Goal: Use online tool/utility: Utilize a website feature to perform a specific function

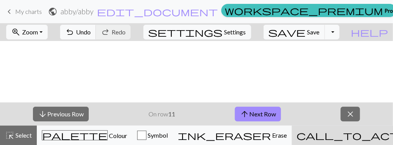
scroll to position [284, 0]
click at [78, 111] on button "arrow_downward Previous Row" at bounding box center [61, 114] width 56 height 15
click at [256, 115] on button "arrow_upward Next Row" at bounding box center [257, 114] width 46 height 15
click at [256, 114] on button "arrow_upward Next Row" at bounding box center [258, 114] width 46 height 15
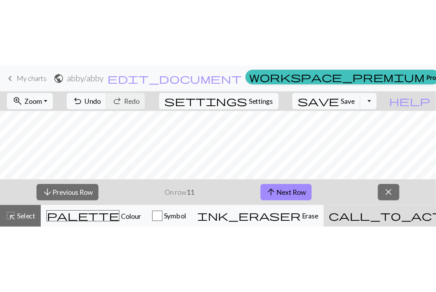
scroll to position [289, 0]
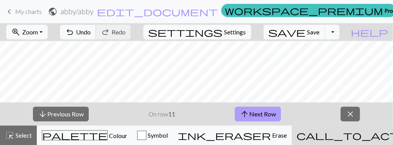
click at [253, 117] on button "arrow_upward Next Row" at bounding box center [258, 114] width 46 height 15
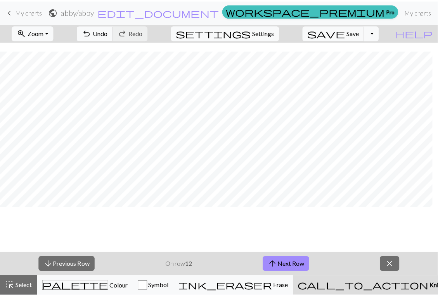
scroll to position [209, 0]
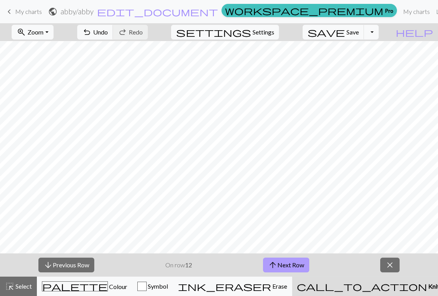
click at [279, 145] on button "arrow_upward Next Row" at bounding box center [286, 265] width 46 height 15
click at [281, 145] on button "arrow_upward Next Row" at bounding box center [286, 265] width 46 height 15
click at [284, 145] on button "arrow_upward Next Row" at bounding box center [286, 265] width 46 height 15
click at [297, 145] on button "arrow_upward Next Row" at bounding box center [286, 265] width 46 height 15
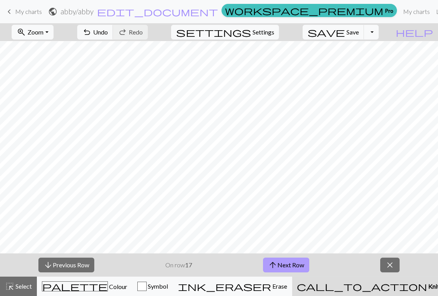
click at [303, 145] on button "arrow_upward Next Row" at bounding box center [286, 265] width 46 height 15
click at [290, 145] on button "arrow_upward Next Row" at bounding box center [286, 265] width 46 height 15
click at [389, 145] on span "close" at bounding box center [389, 265] width 9 height 11
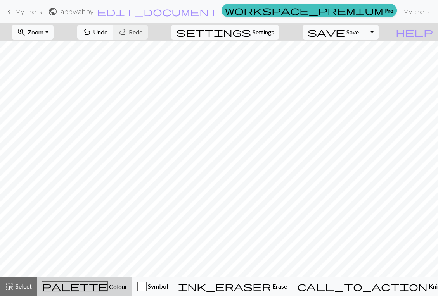
click at [65, 145] on button "palette Colour Colour" at bounding box center [84, 286] width 95 height 19
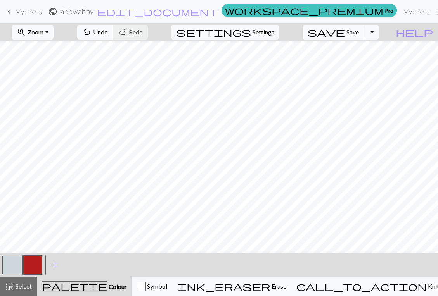
click at [33, 145] on button "button" at bounding box center [32, 265] width 19 height 19
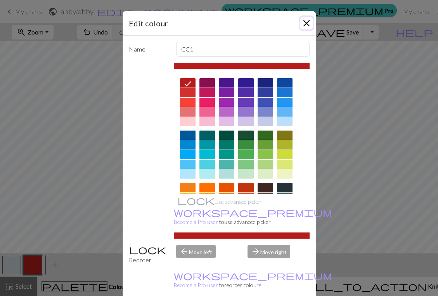
click at [301, 19] on button "Close" at bounding box center [306, 23] width 12 height 12
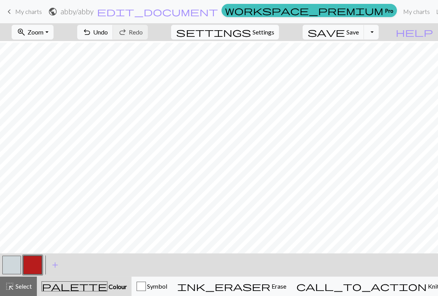
scroll to position [203, 0]
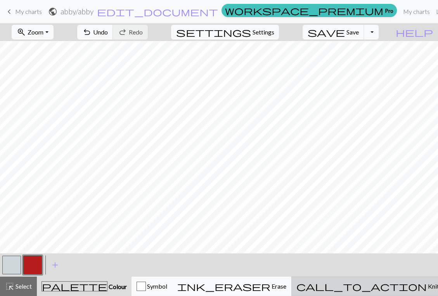
click at [361, 145] on div "call_to_action Knitting mode Knitting mode" at bounding box center [380, 286] width 169 height 9
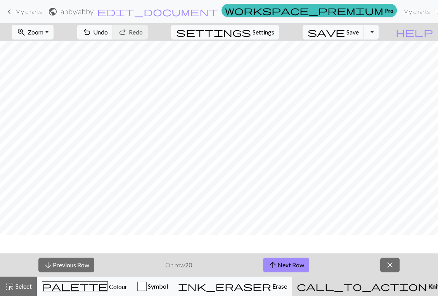
scroll to position [174, 0]
click at [292, 145] on button "arrow_upward Next Row" at bounding box center [286, 265] width 46 height 15
click at [276, 145] on span "arrow_upward" at bounding box center [272, 265] width 9 height 11
click at [298, 145] on button "arrow_upward Next Row" at bounding box center [286, 265] width 46 height 15
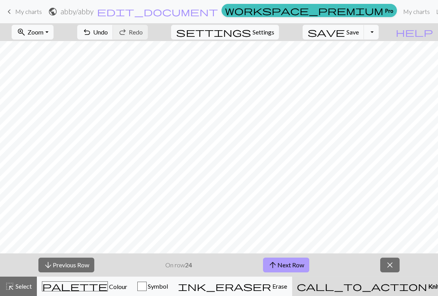
click at [301, 145] on button "arrow_upward Next Row" at bounding box center [286, 265] width 46 height 15
